Goal: Submit feedback/report problem

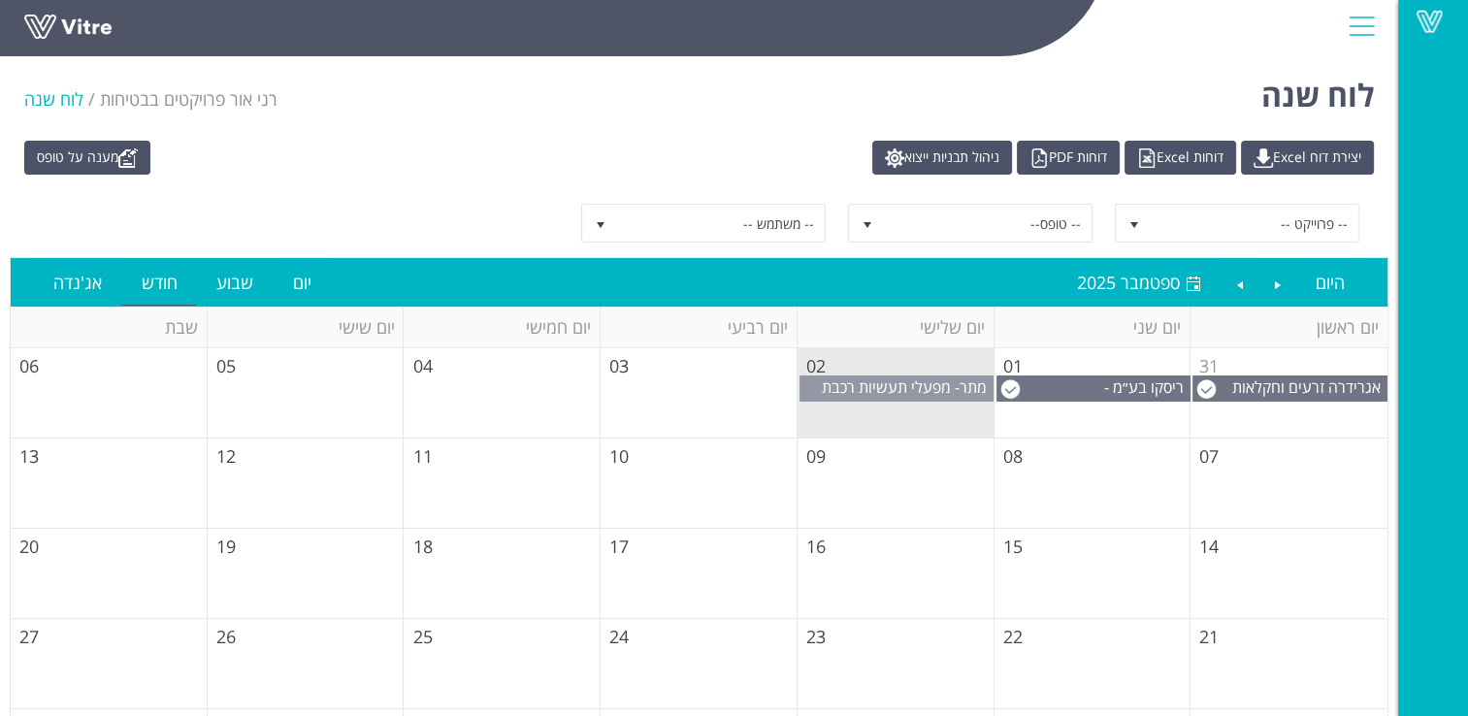
click at [907, 389] on span "מתר- מפעלי תעשיות רכבת (1999) בע"מ" at bounding box center [907, 397] width 171 height 43
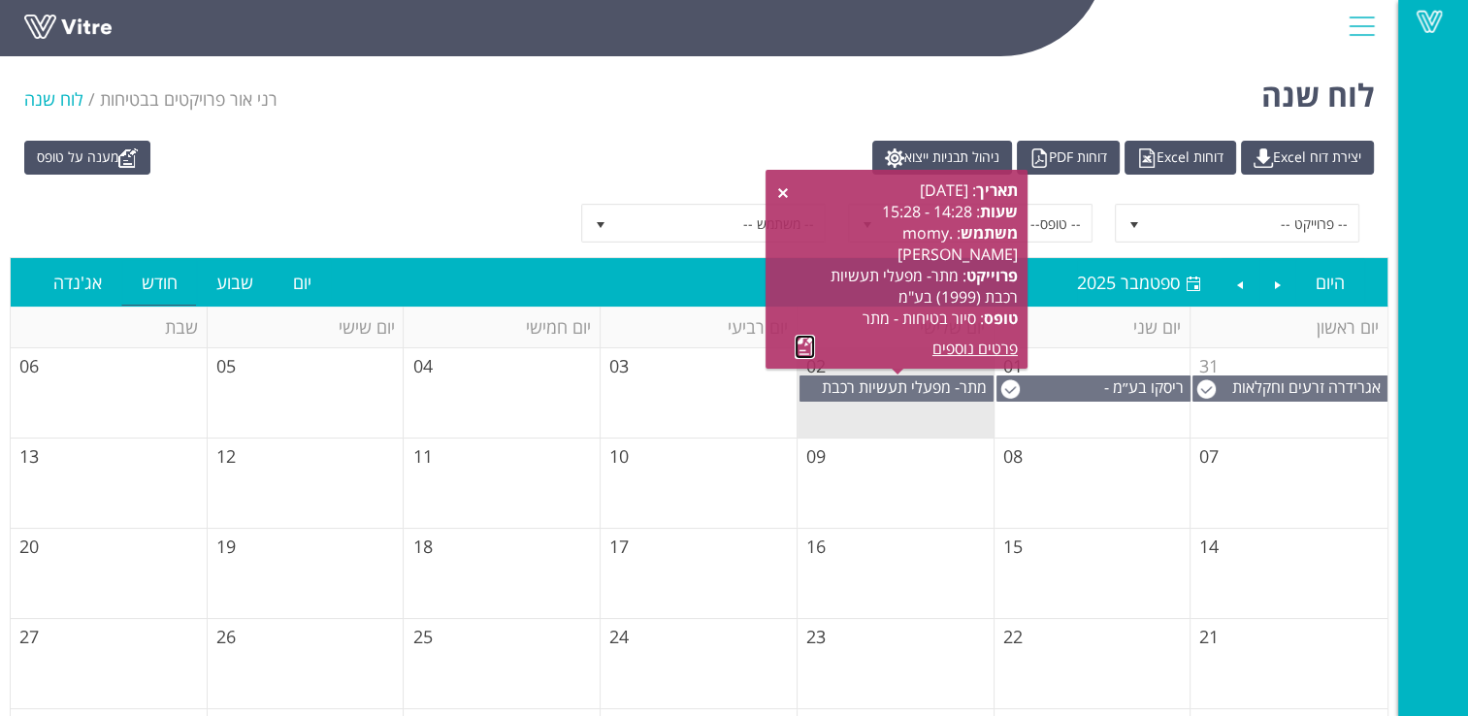
click at [803, 347] on link at bounding box center [805, 347] width 20 height 24
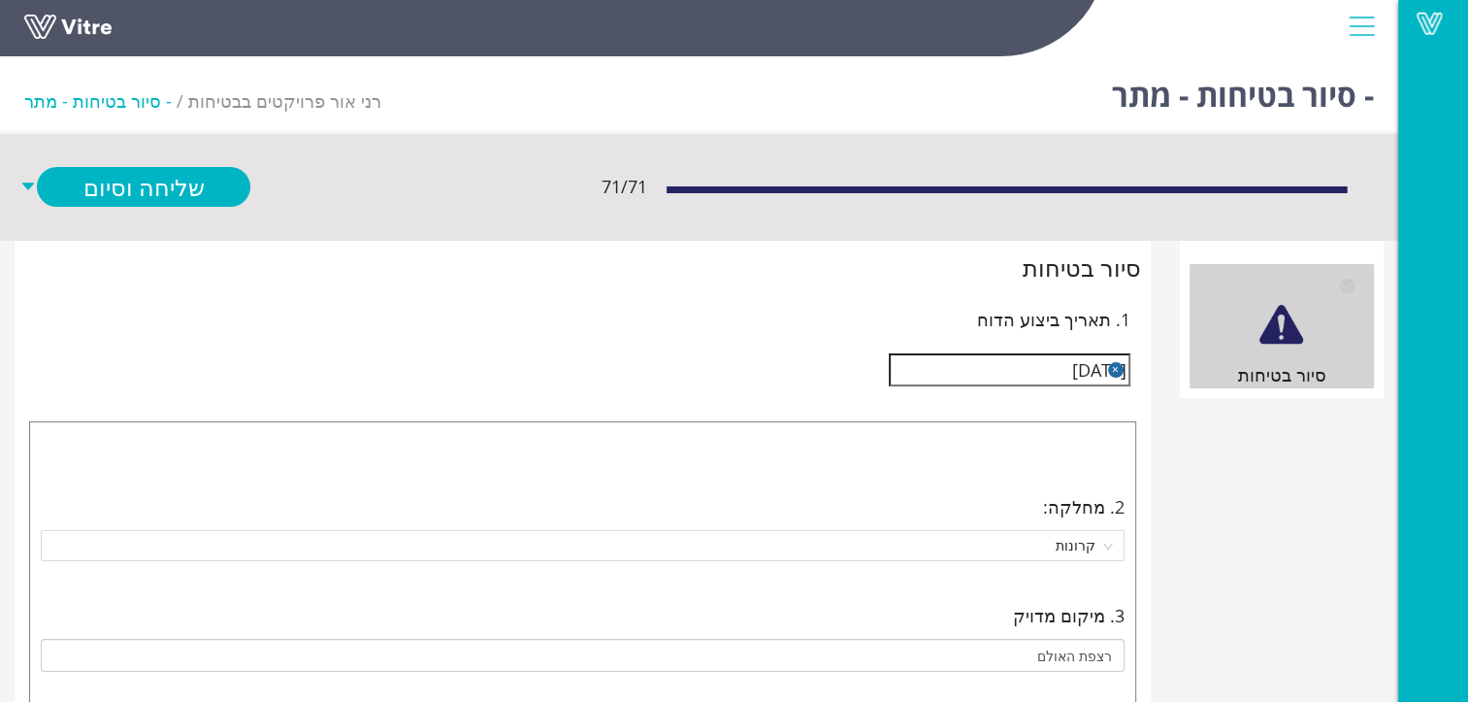
click at [1114, 365] on button "button" at bounding box center [1116, 370] width 16 height 16
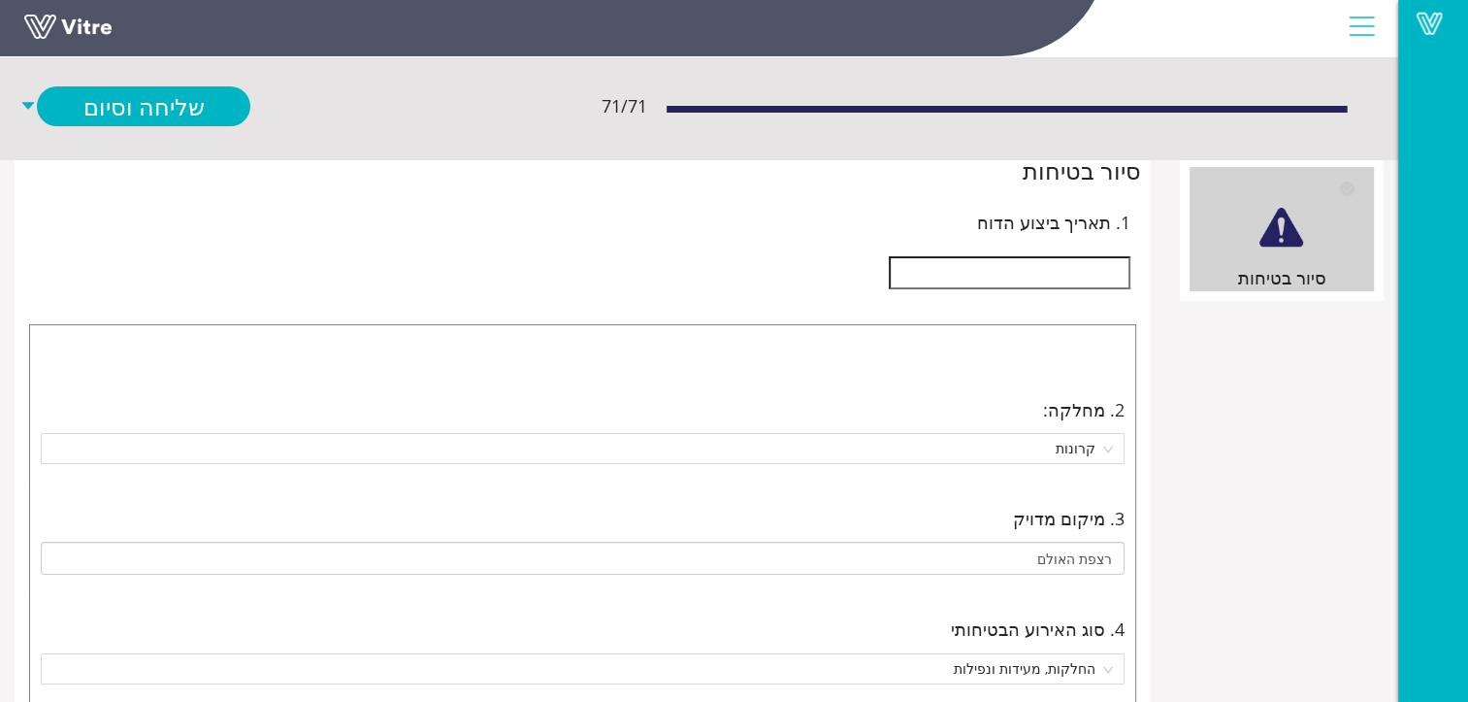
scroll to position [194, 0]
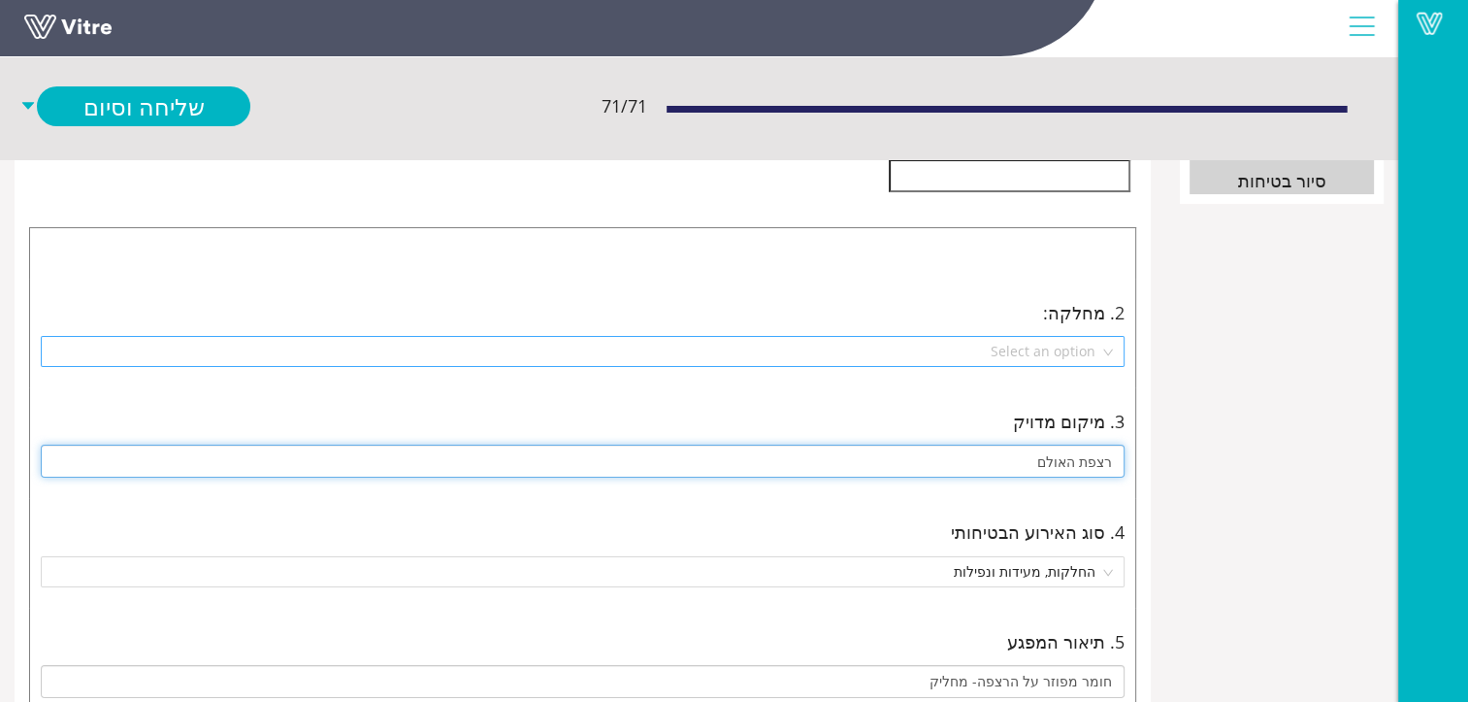
drag, startPoint x: 1044, startPoint y: 459, endPoint x: 1110, endPoint y: 460, distance: 66.0
click at [1110, 460] on input "רצפת האולם" at bounding box center [583, 460] width 1084 height 33
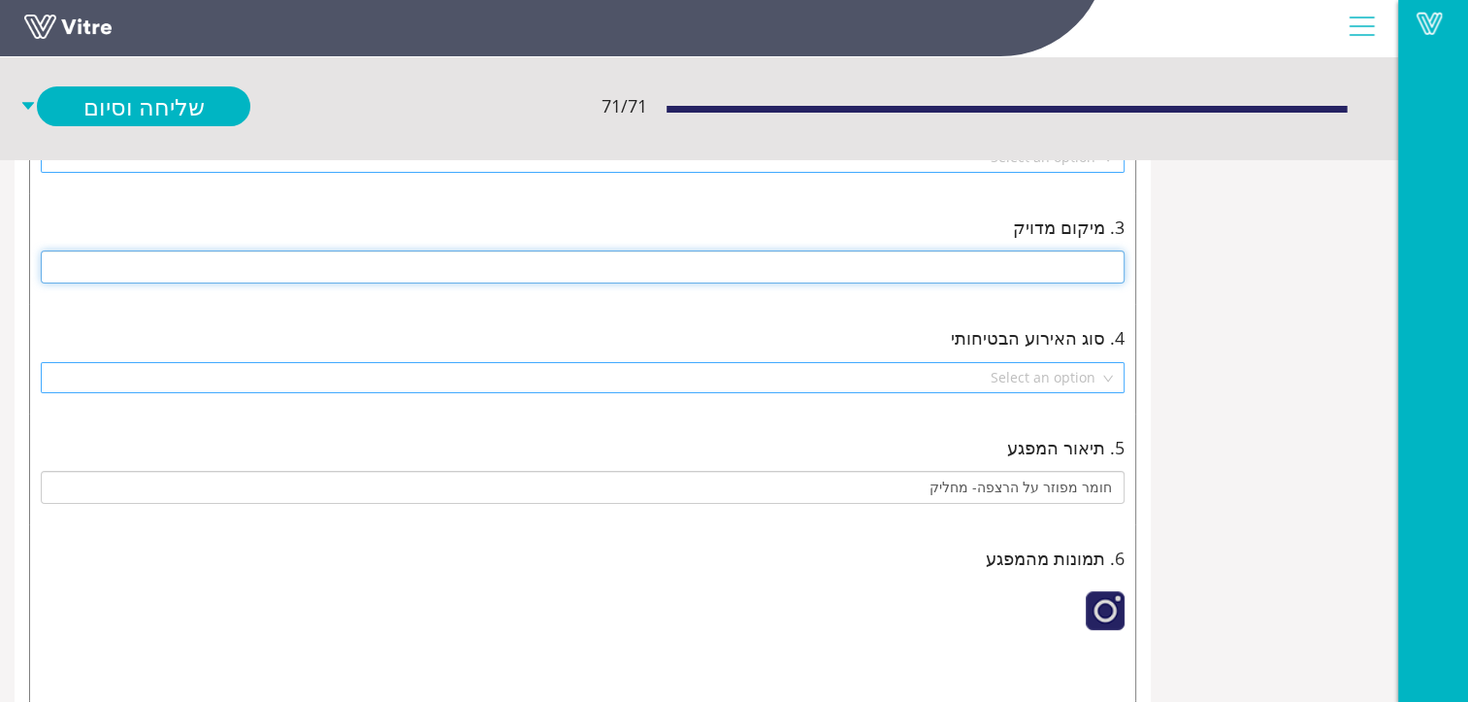
scroll to position [485, 0]
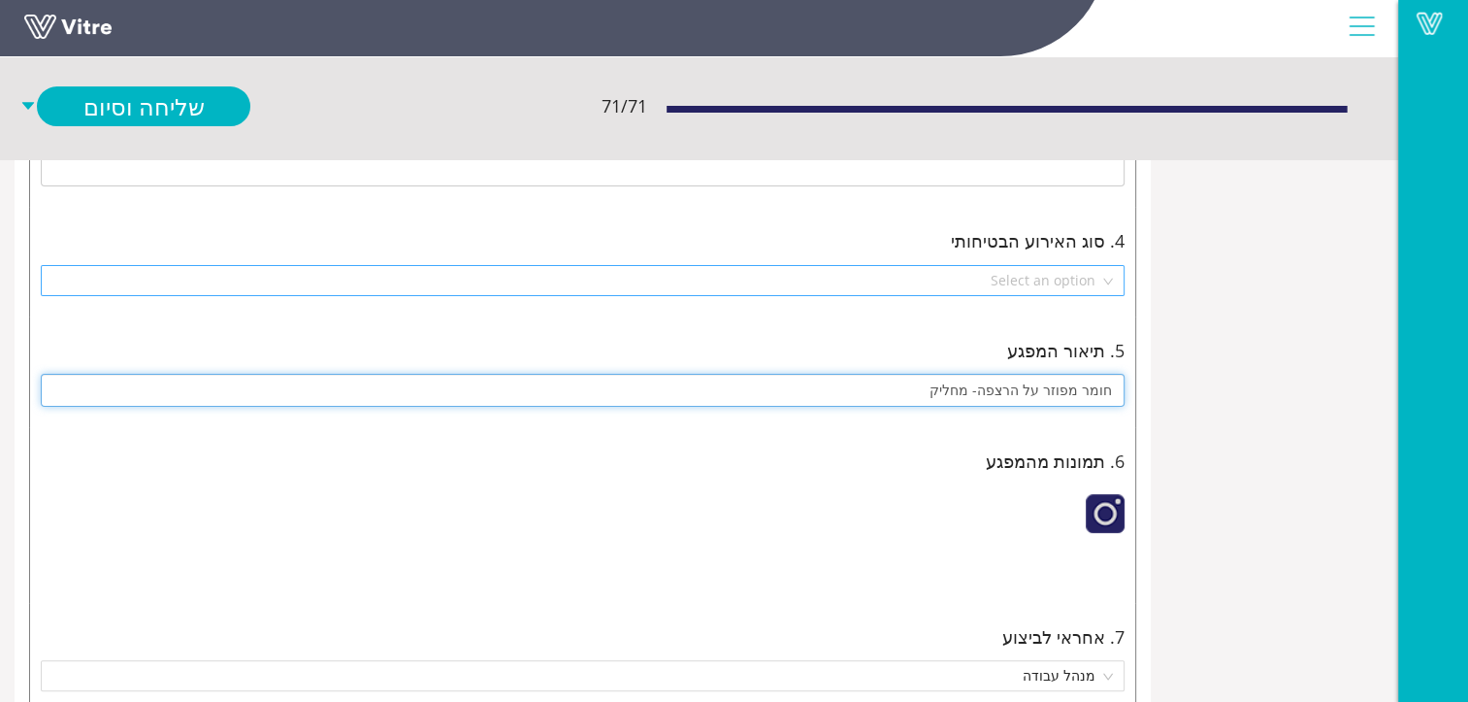
drag, startPoint x: 947, startPoint y: 386, endPoint x: 1110, endPoint y: 387, distance: 163.0
click at [1110, 387] on input "חומר מפוזר על הרצפה- מחליק" at bounding box center [583, 390] width 1084 height 33
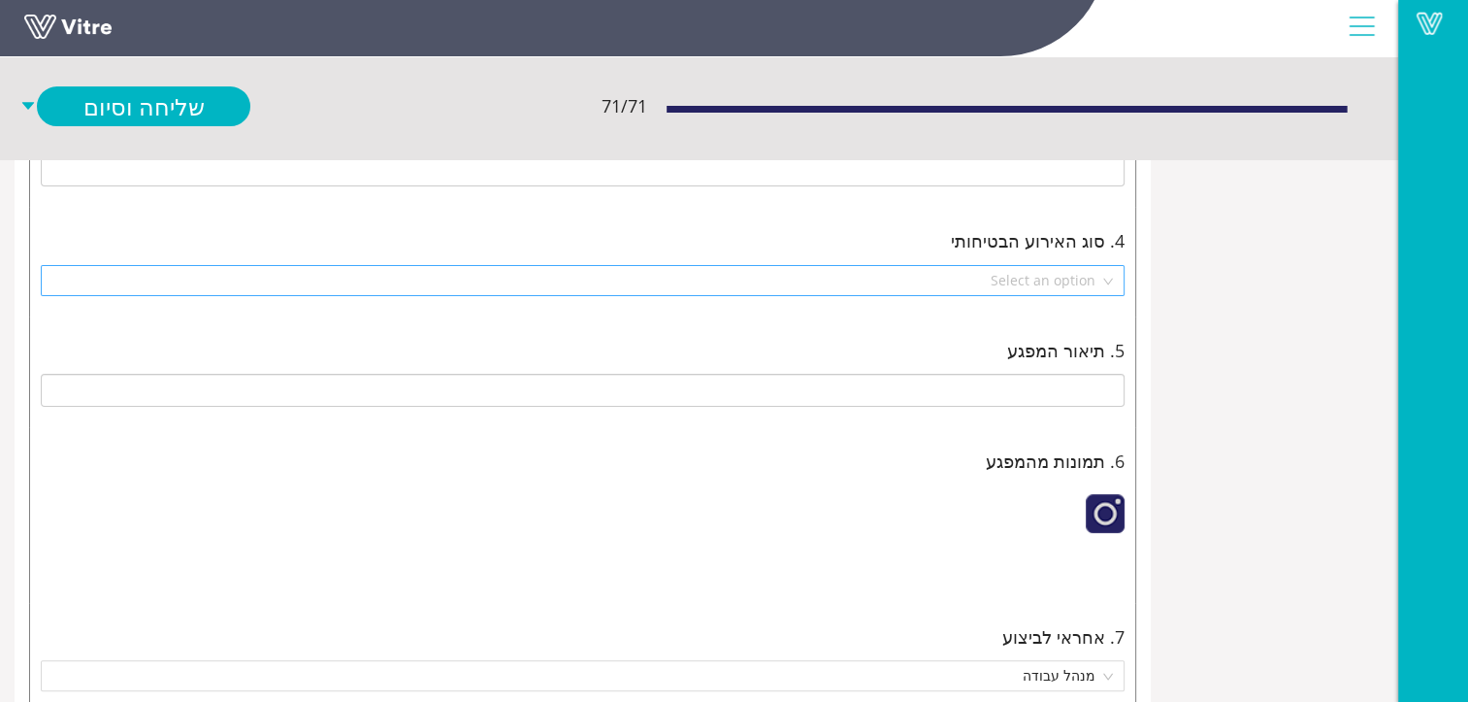
click at [1102, 510] on div at bounding box center [1105, 513] width 39 height 39
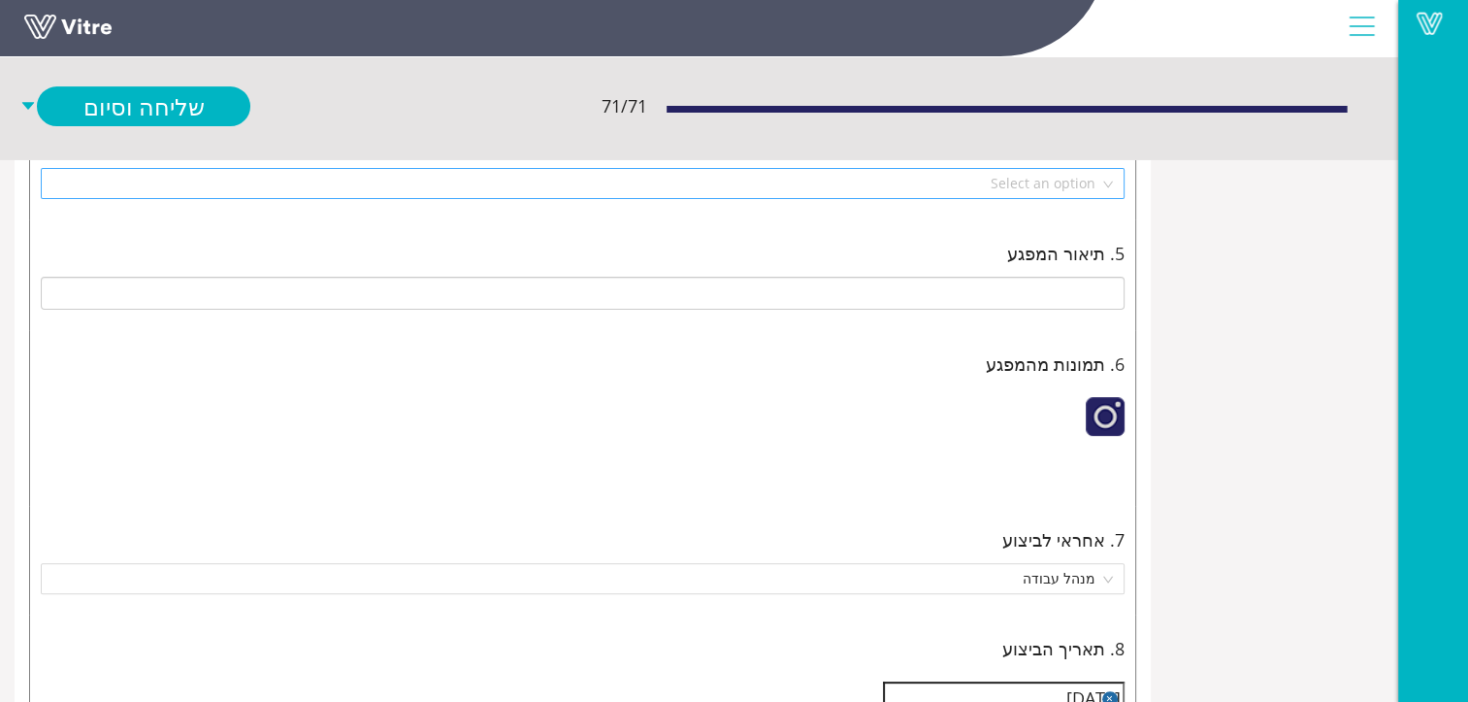
scroll to position [679, 0]
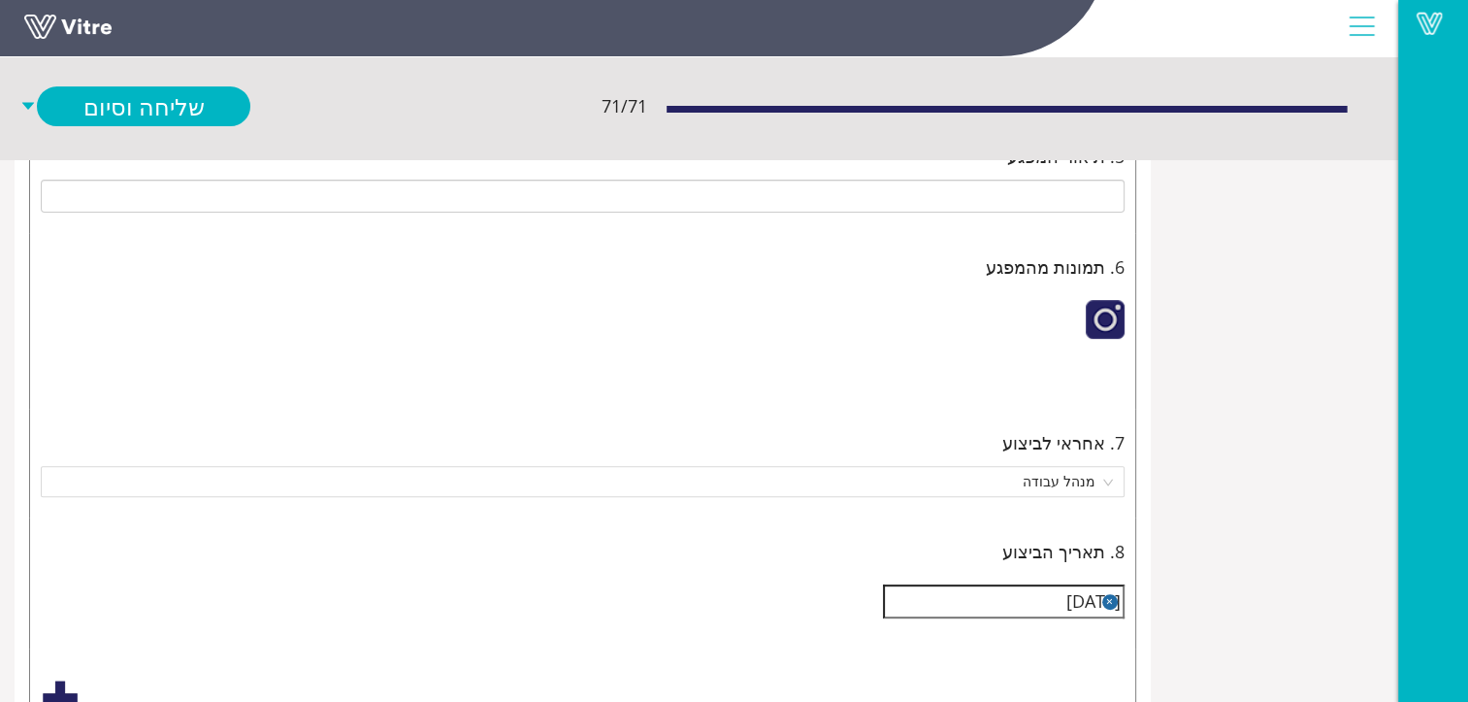
click at [1096, 376] on img at bounding box center [1096, 376] width 0 height 0
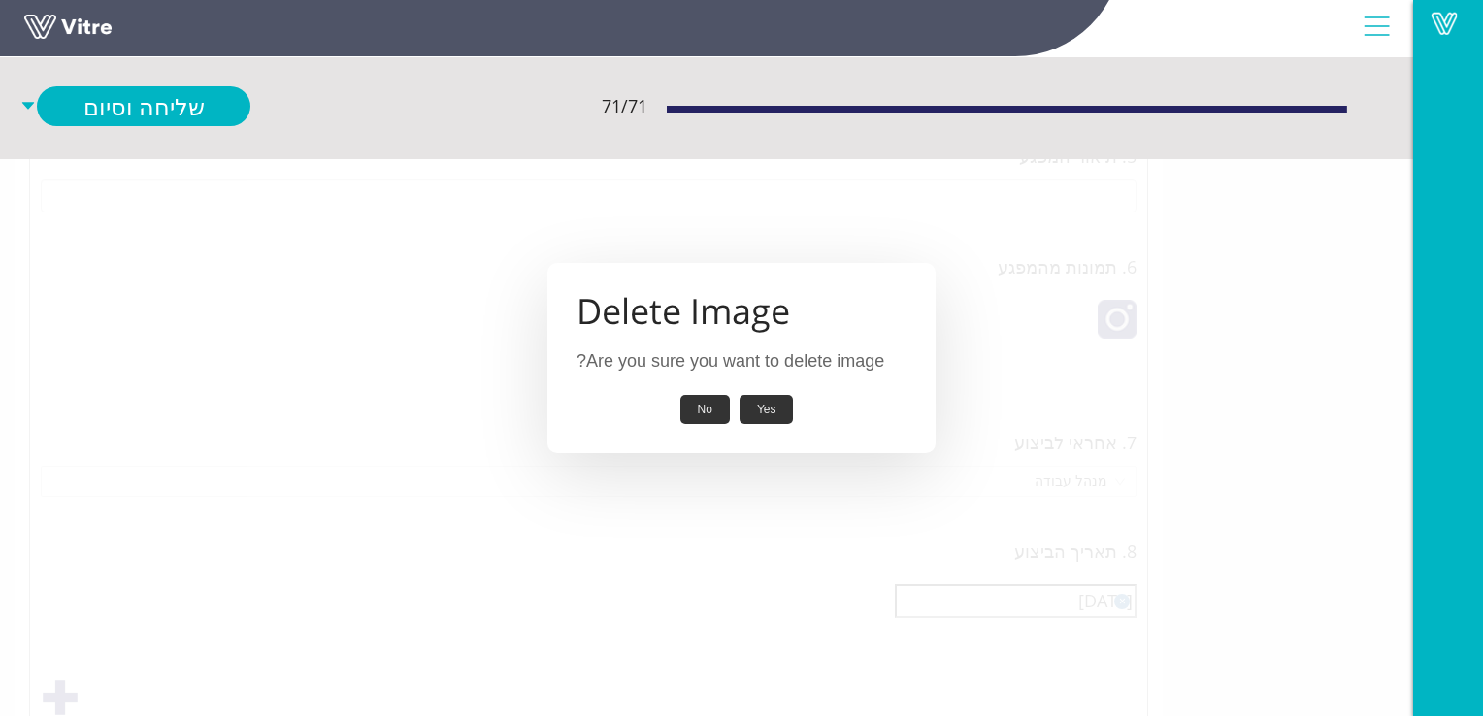
click at [766, 412] on button "Yes" at bounding box center [766, 410] width 54 height 30
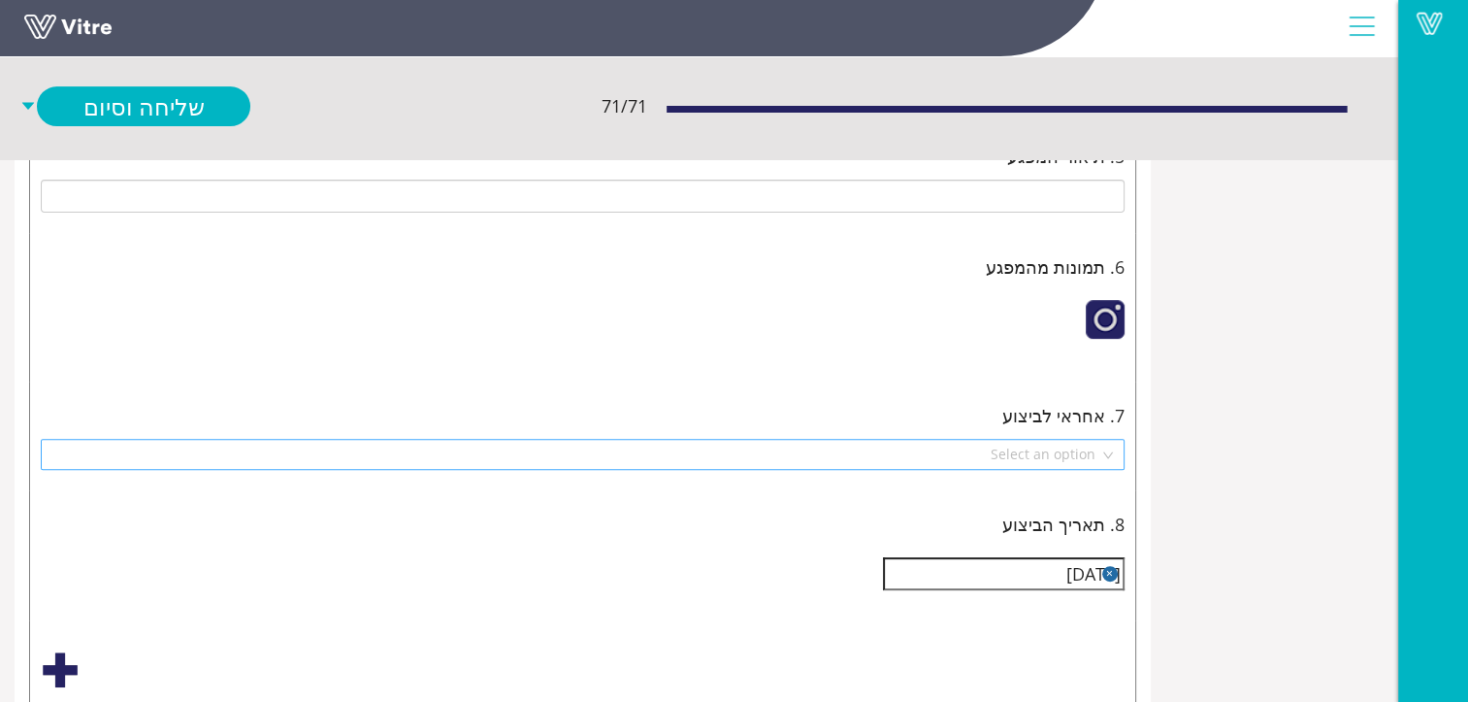
click at [1108, 567] on button "button" at bounding box center [1110, 574] width 16 height 16
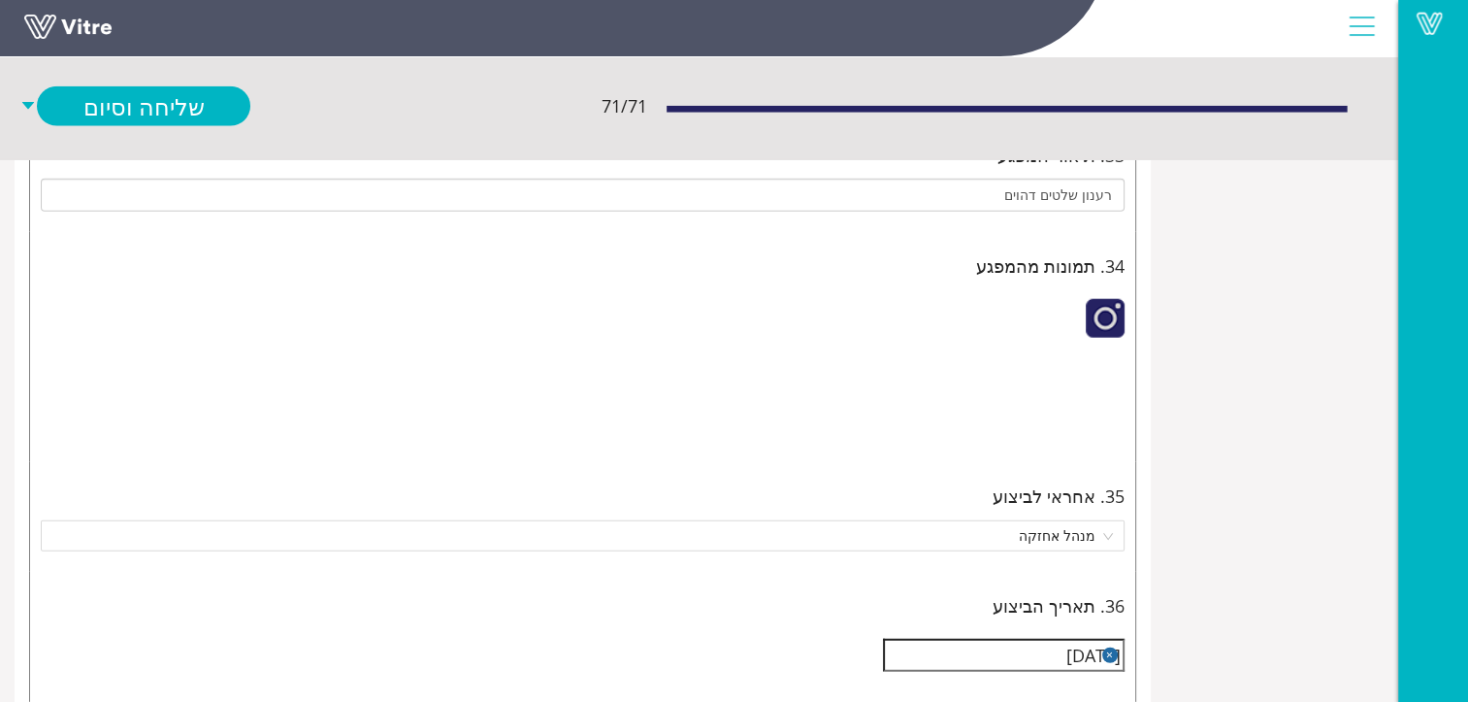
scroll to position [4464, -175]
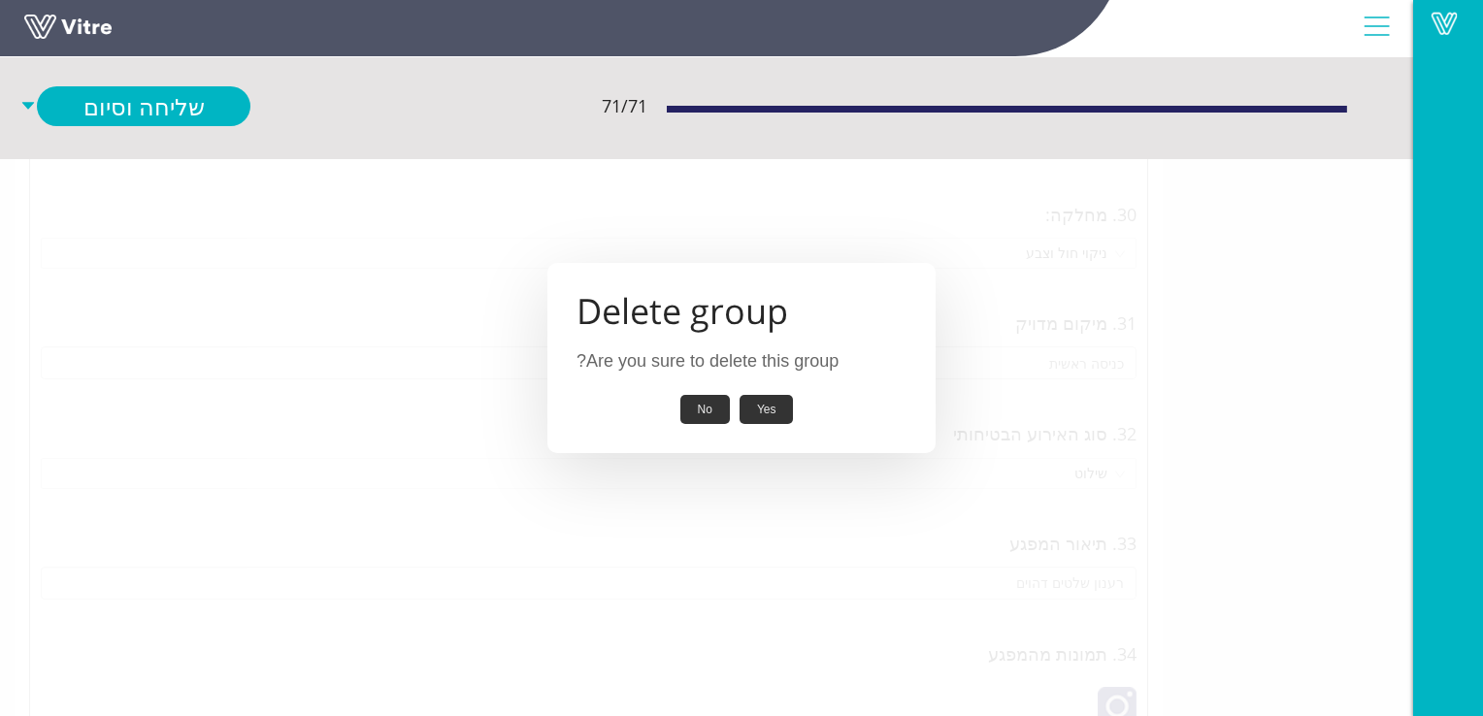
click at [760, 410] on button "Yes" at bounding box center [766, 410] width 54 height 30
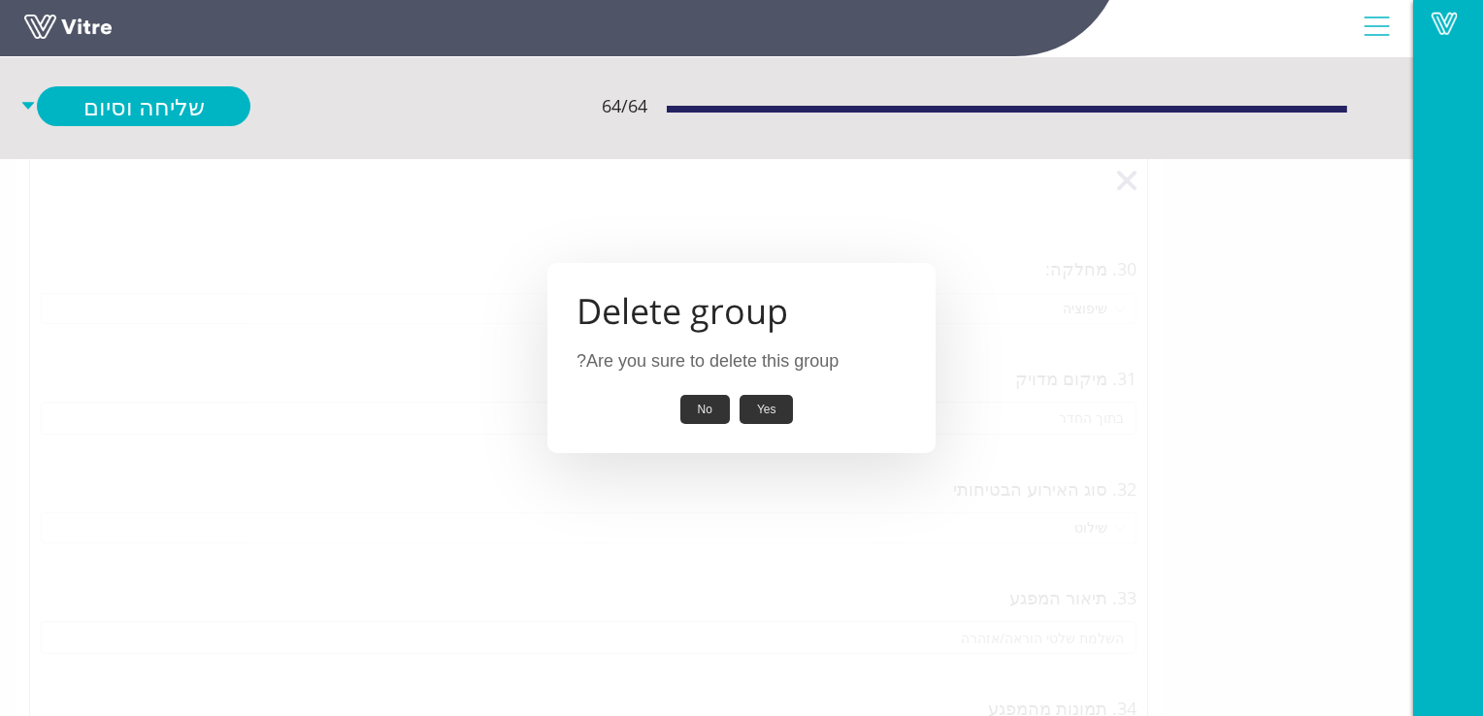
click at [767, 412] on button "Yes" at bounding box center [766, 410] width 54 height 30
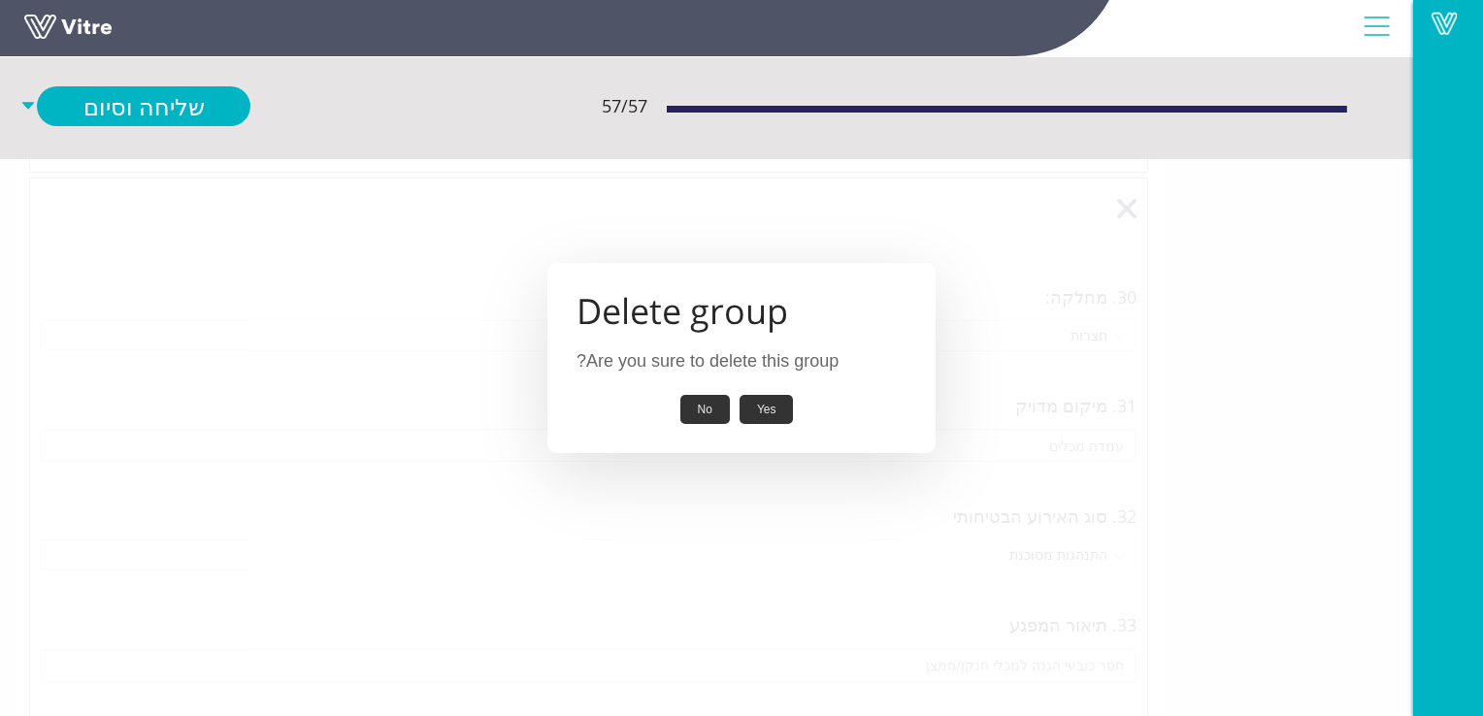
click at [776, 410] on button "Yes" at bounding box center [766, 410] width 54 height 30
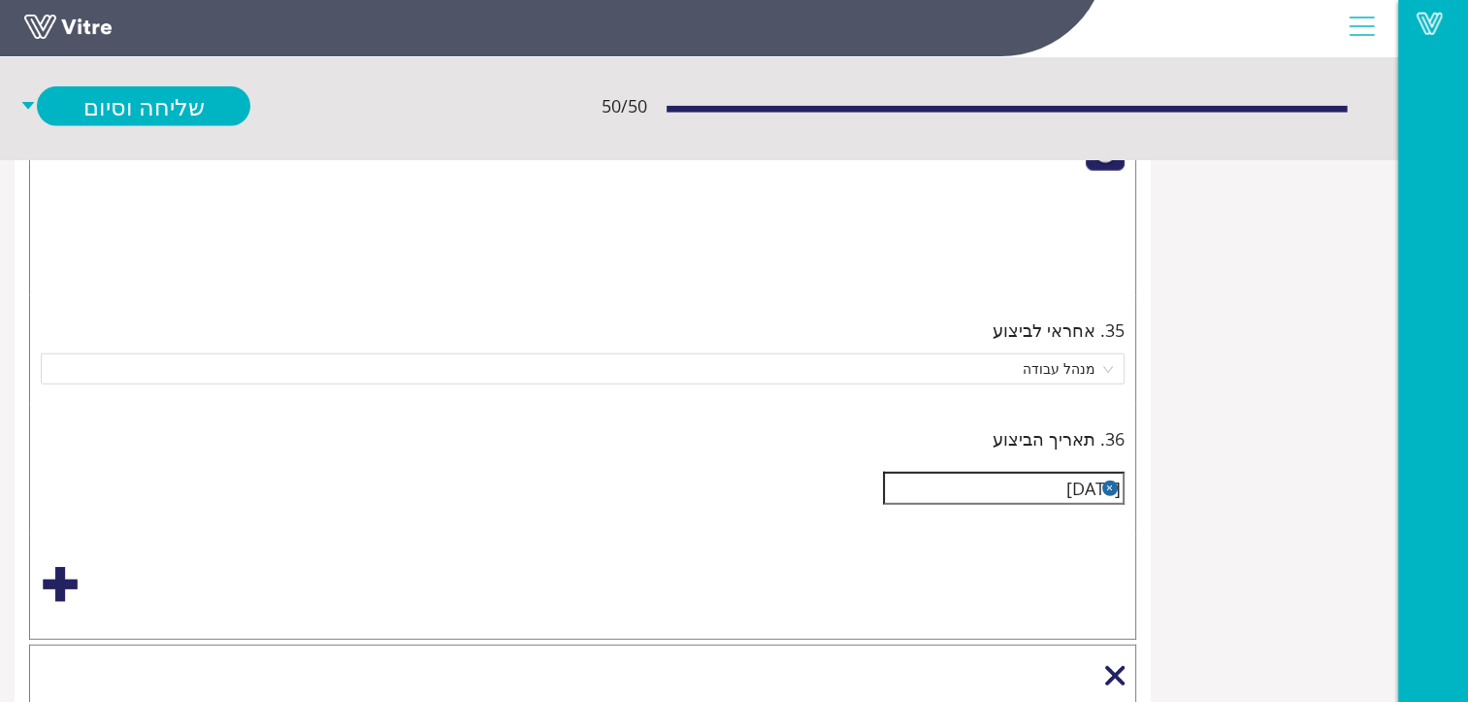
scroll to position [4658, -175]
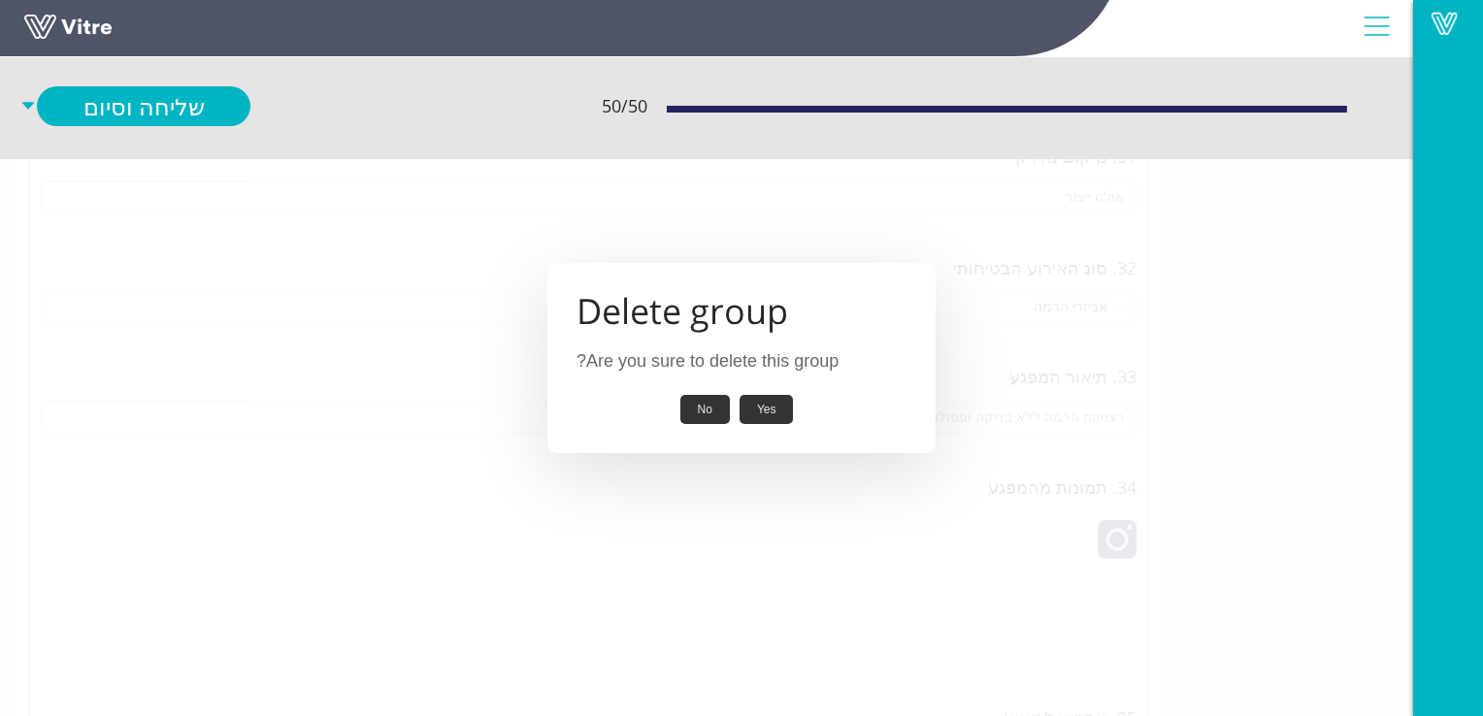
click at [770, 410] on button "Yes" at bounding box center [766, 410] width 54 height 30
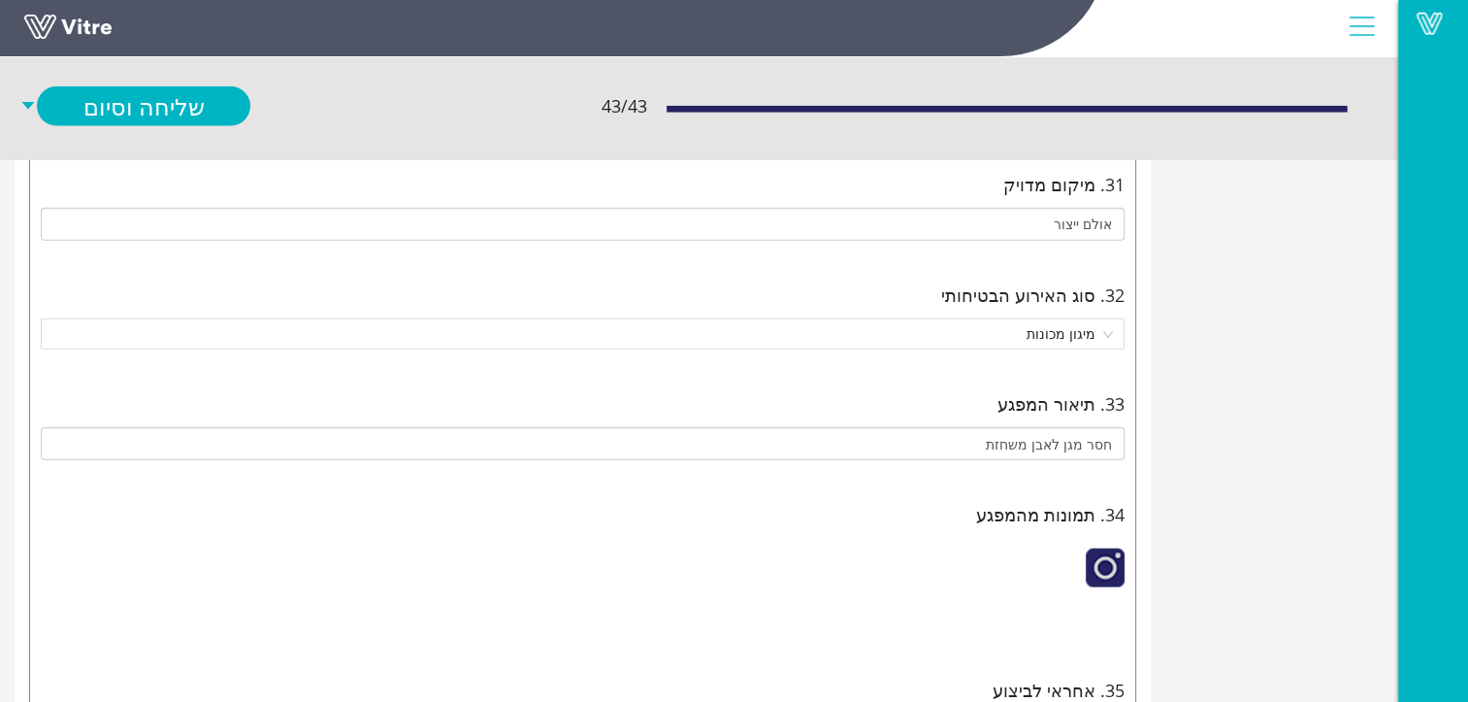
scroll to position [4561, -175]
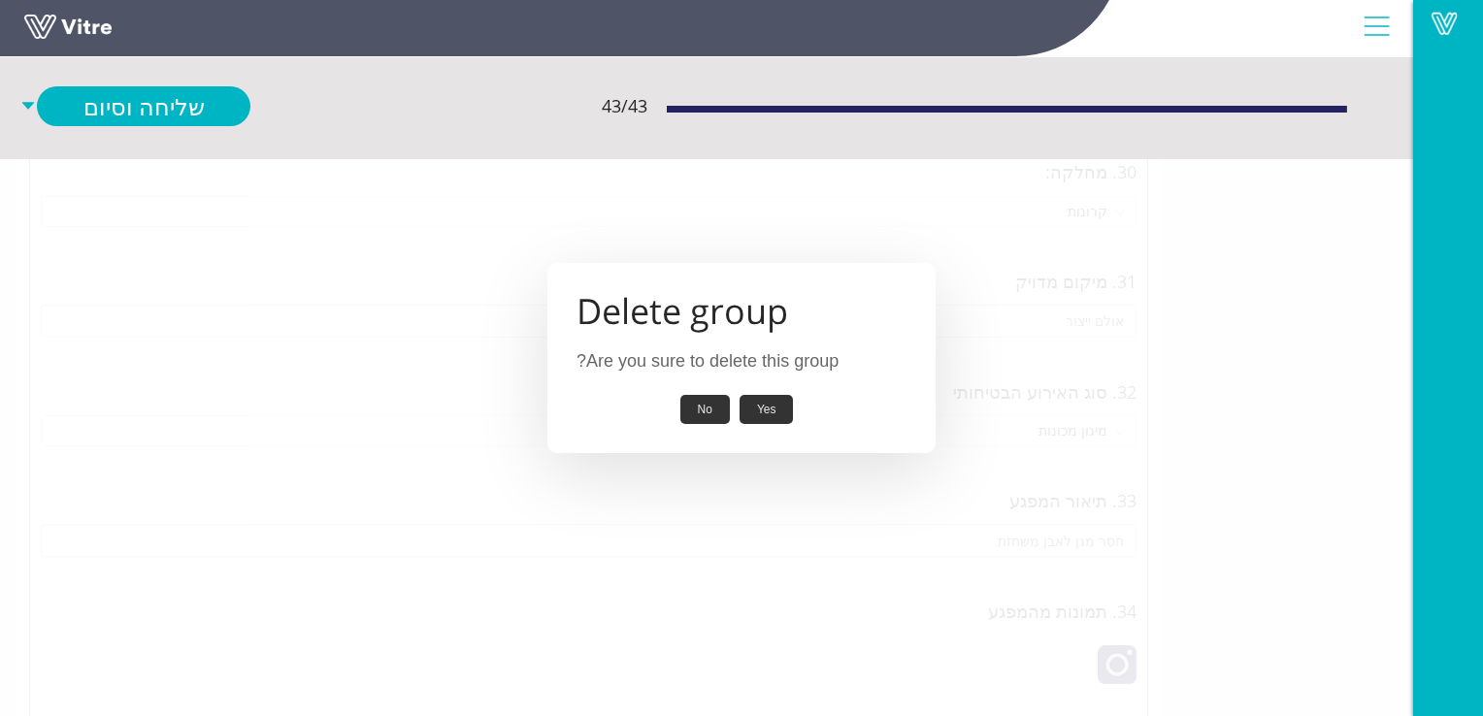
click at [769, 409] on button "Yes" at bounding box center [766, 410] width 54 height 30
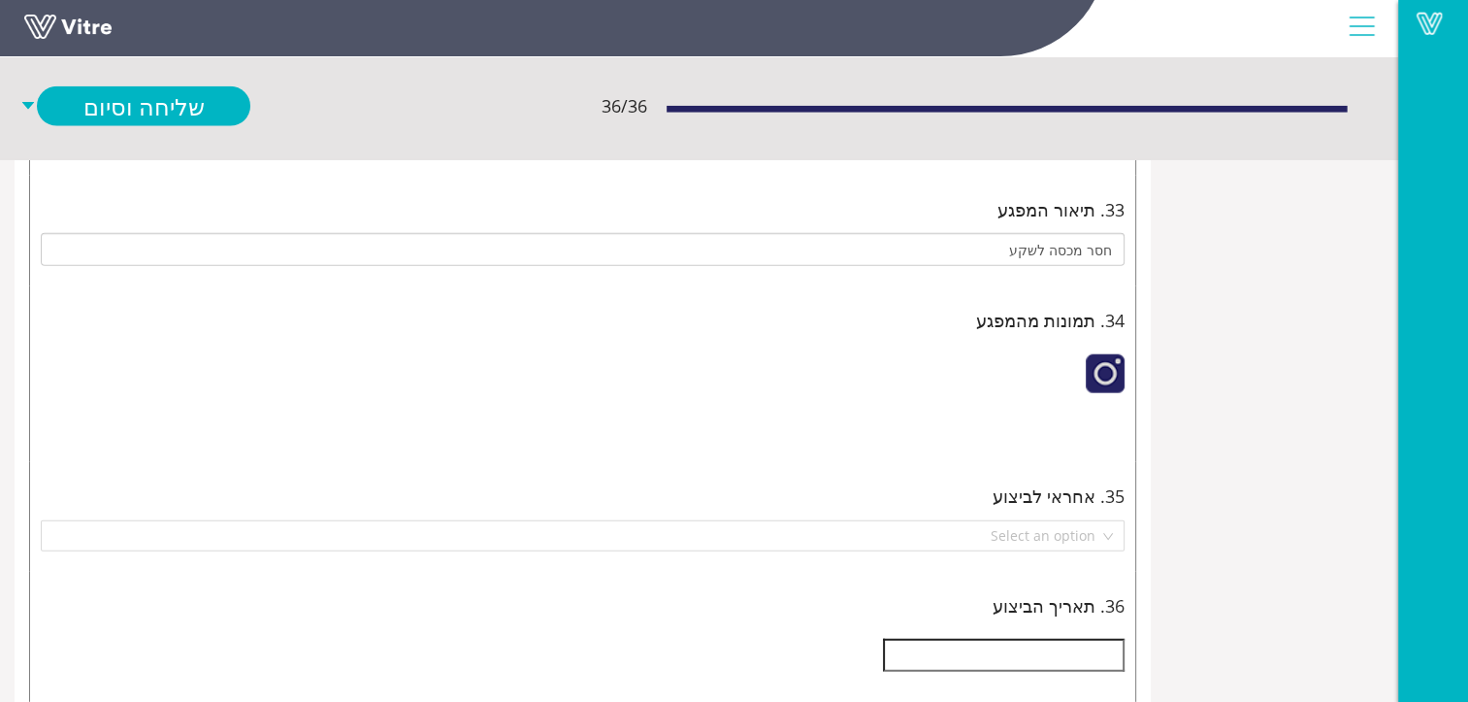
scroll to position [4755, -175]
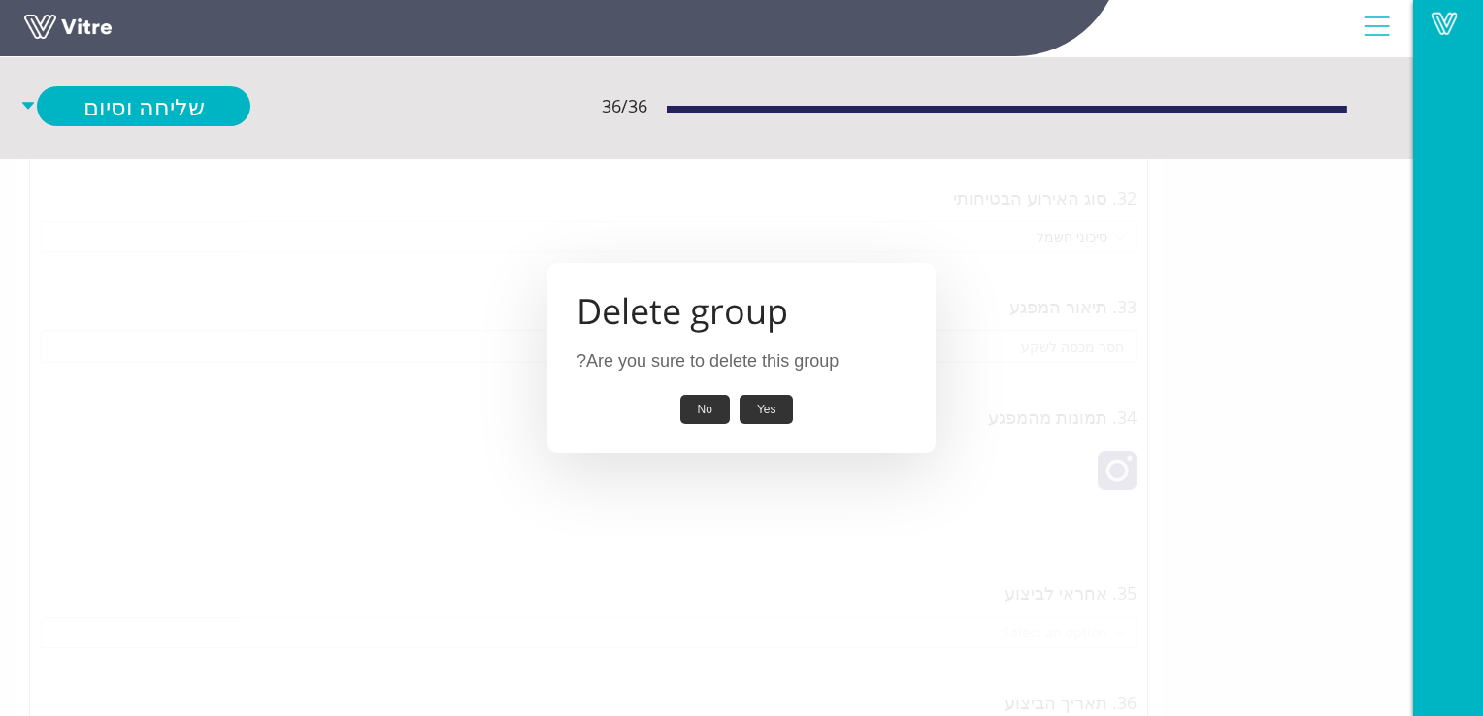
click at [769, 408] on button "Yes" at bounding box center [766, 410] width 54 height 30
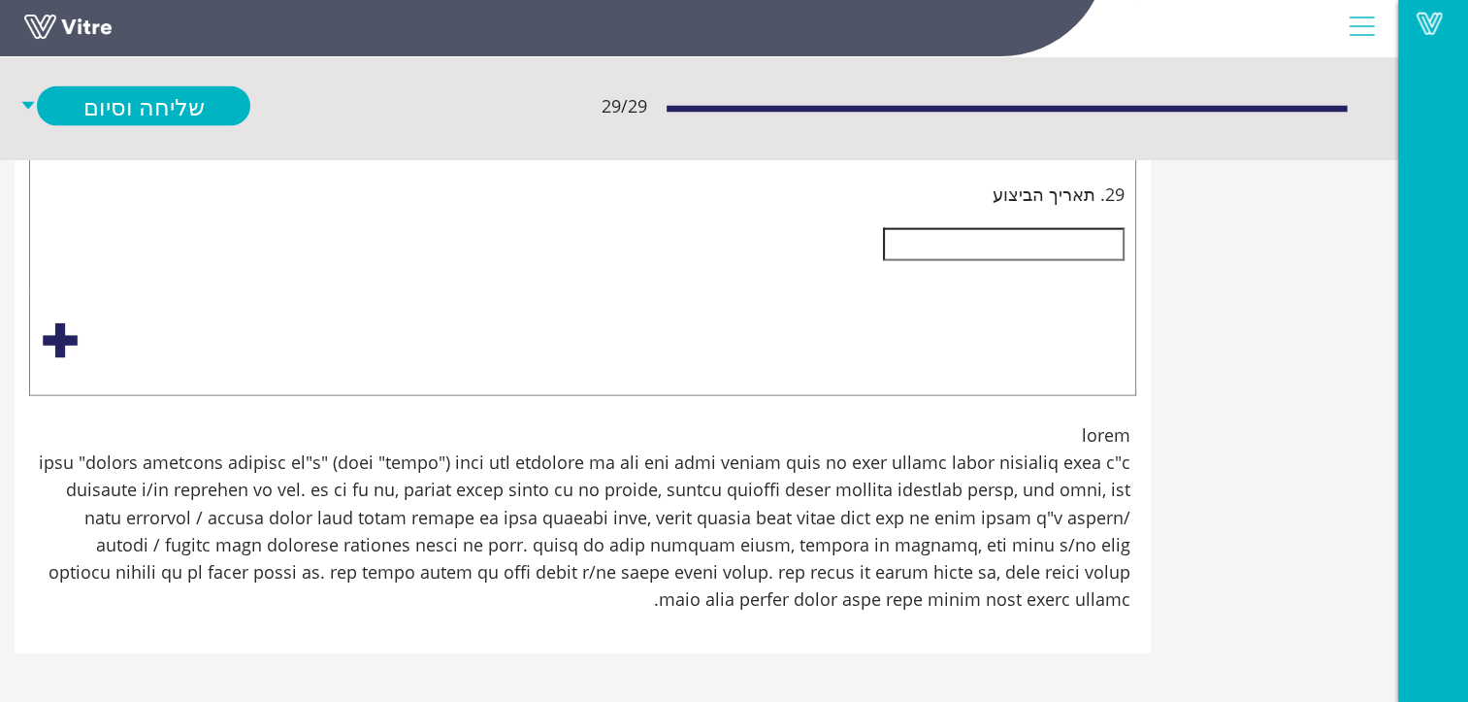
scroll to position [11286, -175]
click at [1125, 140] on div "Select an option" at bounding box center [583, 124] width 1084 height 31
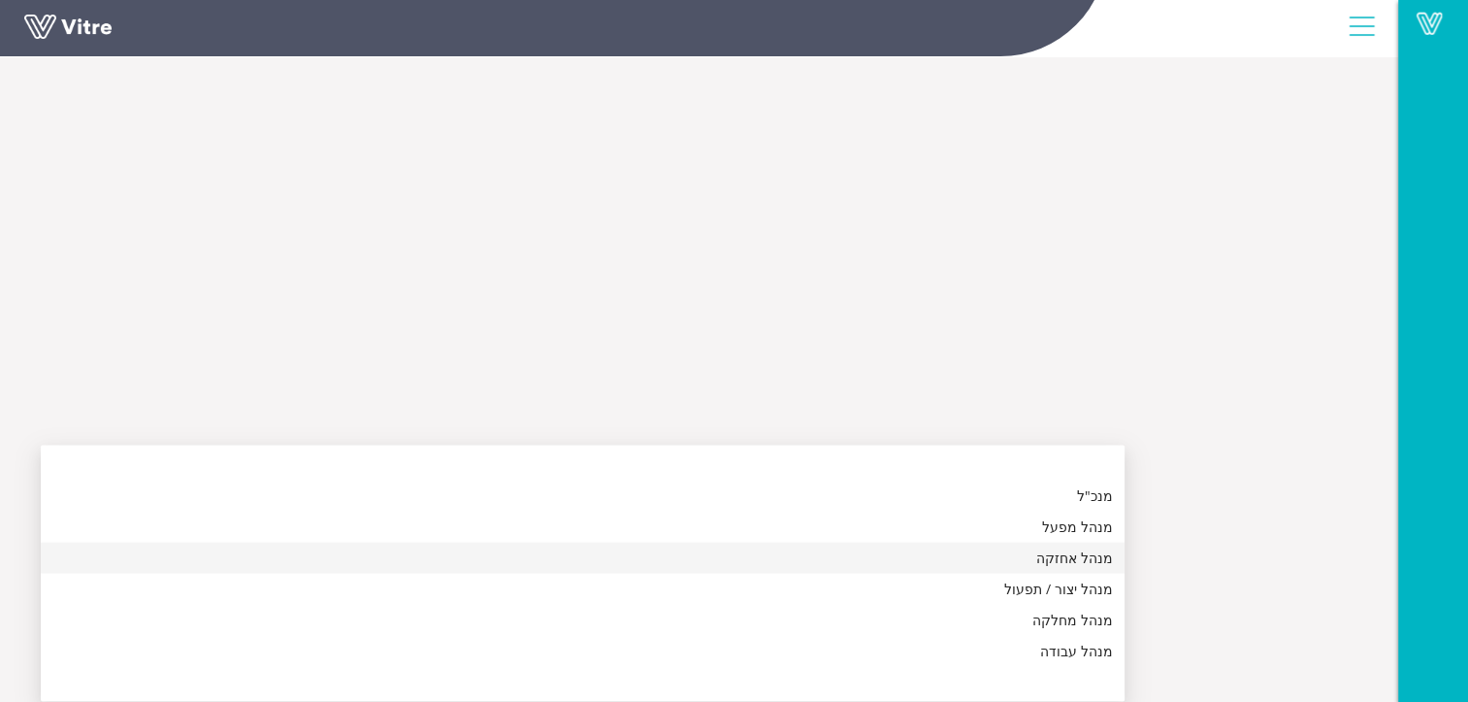
click at [1113, 547] on div "מנהל אחזקה" at bounding box center [582, 557] width 1061 height 21
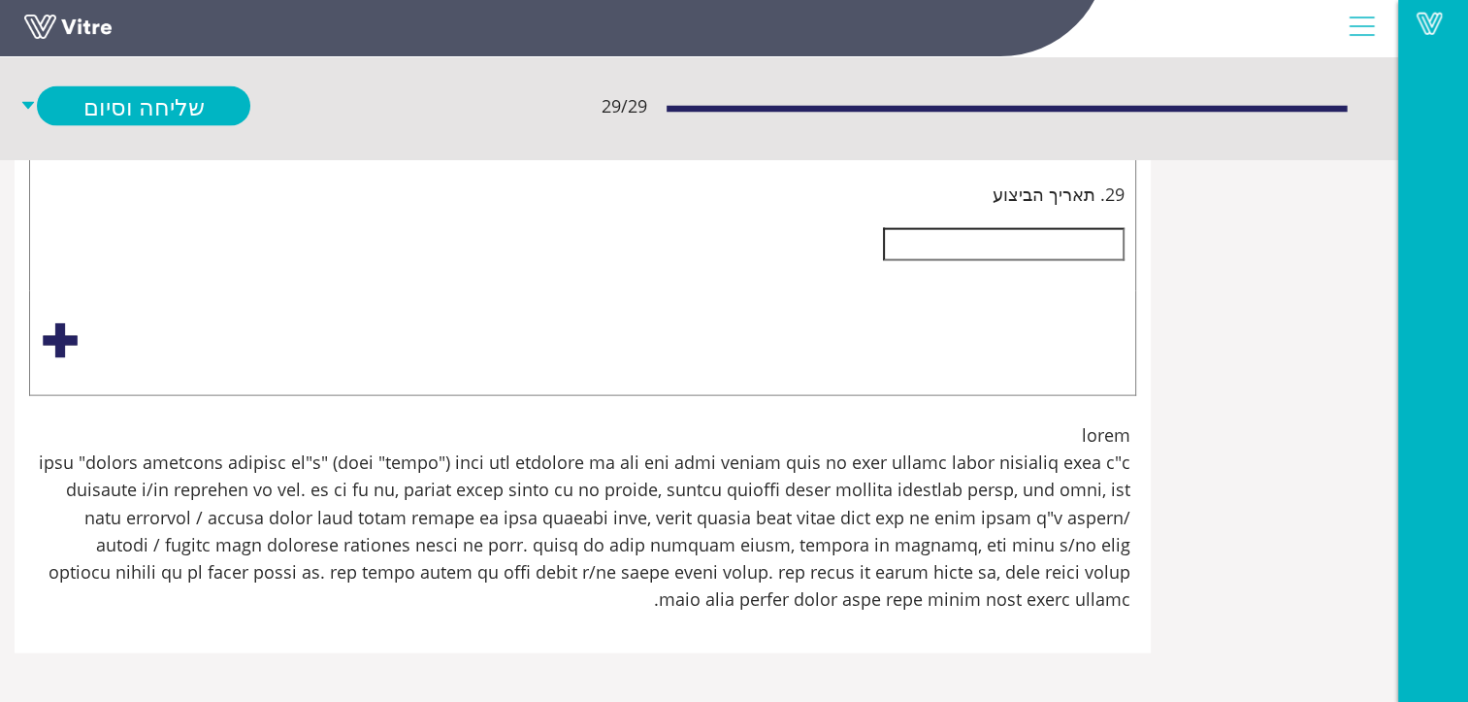
click at [1125, 261] on input "text" at bounding box center [1004, 244] width 242 height 33
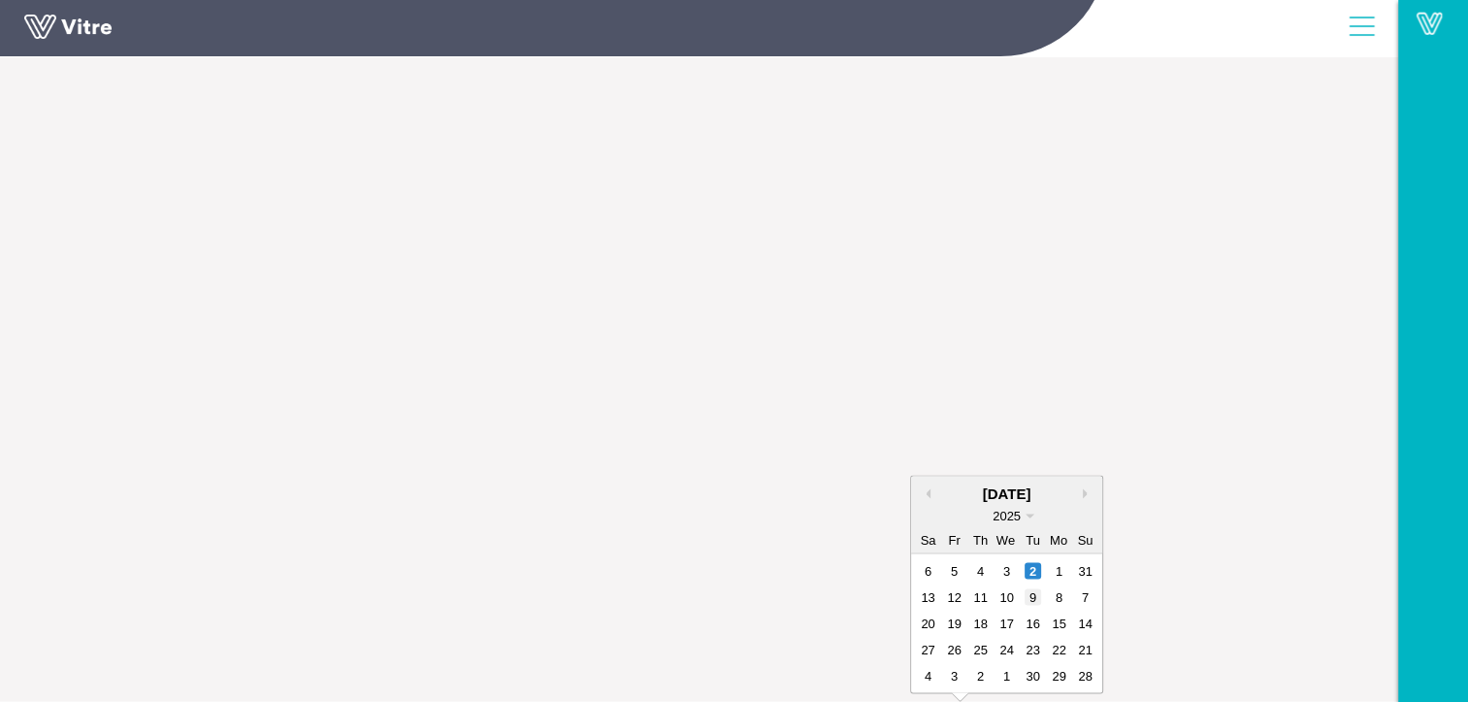
click at [1041, 589] on div "9" at bounding box center [1033, 597] width 16 height 16
type input "09/09/2025"
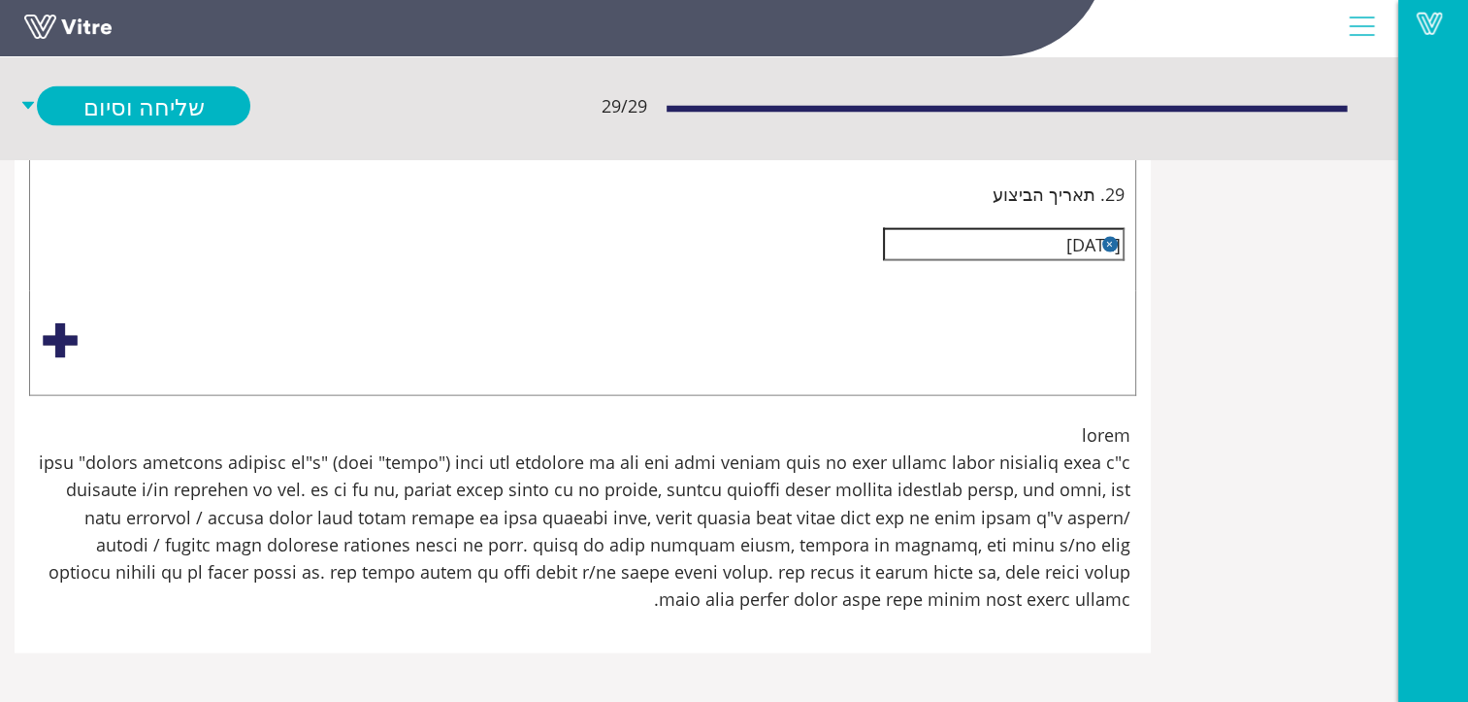
scroll to position [8860, -175]
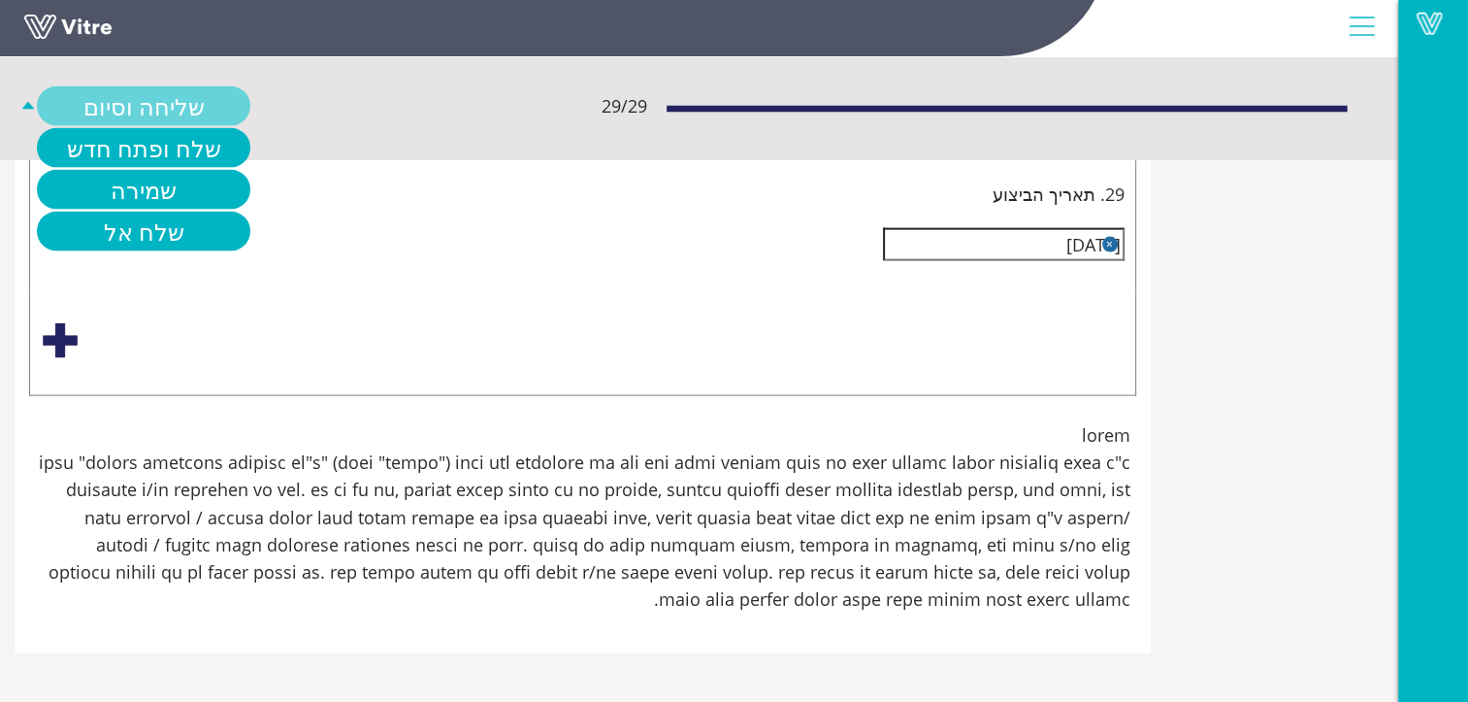
click at [250, 99] on link "שליחה וסיום" at bounding box center [143, 106] width 213 height 40
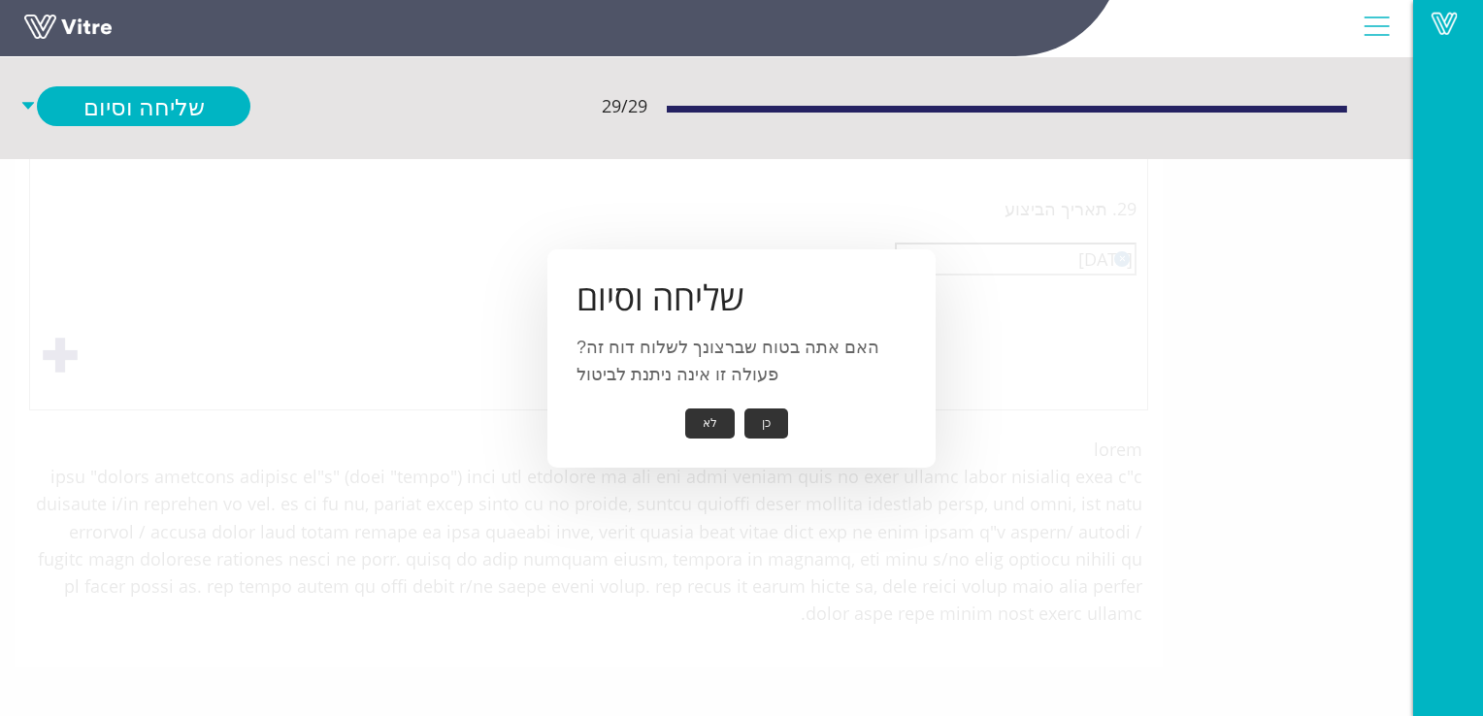
click at [762, 423] on button "כן" at bounding box center [766, 424] width 44 height 30
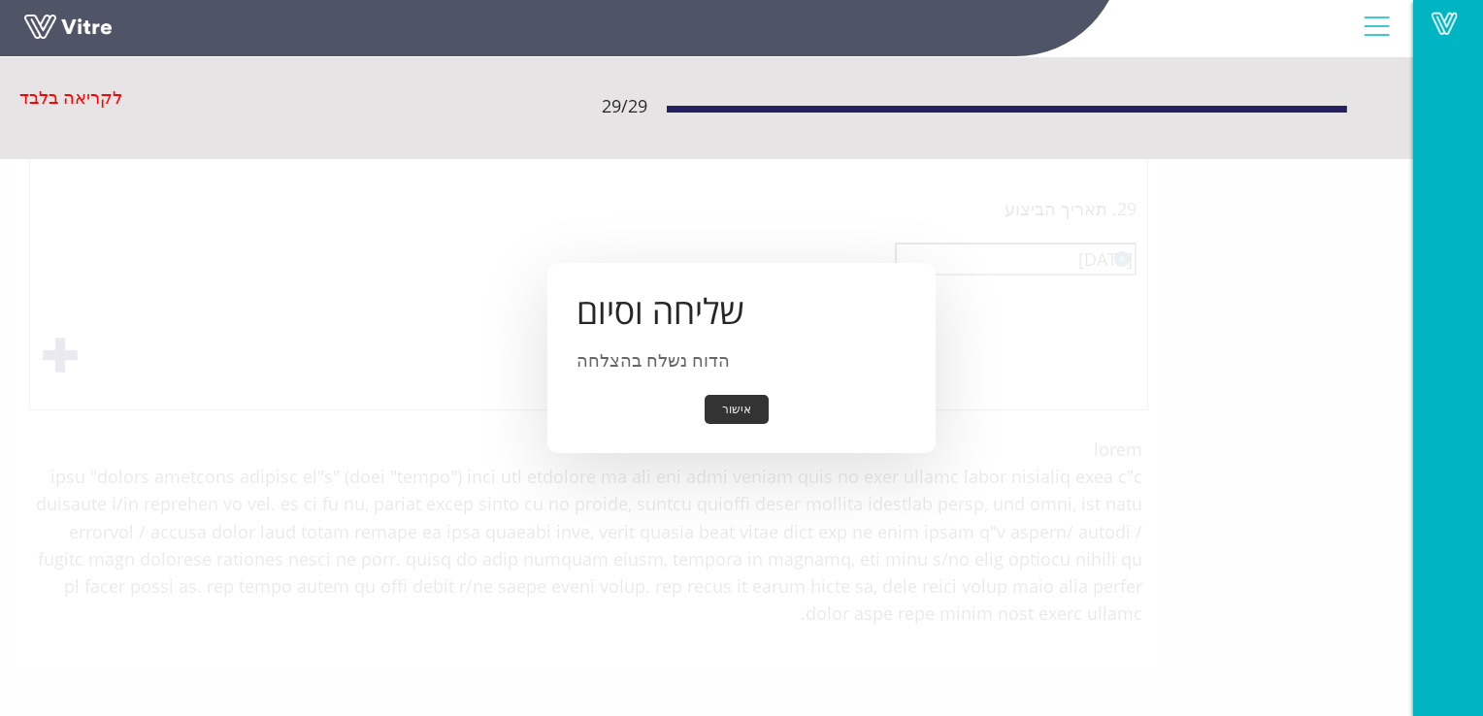
click at [740, 407] on button "אישור" at bounding box center [736, 410] width 64 height 30
